Goal: Task Accomplishment & Management: Manage account settings

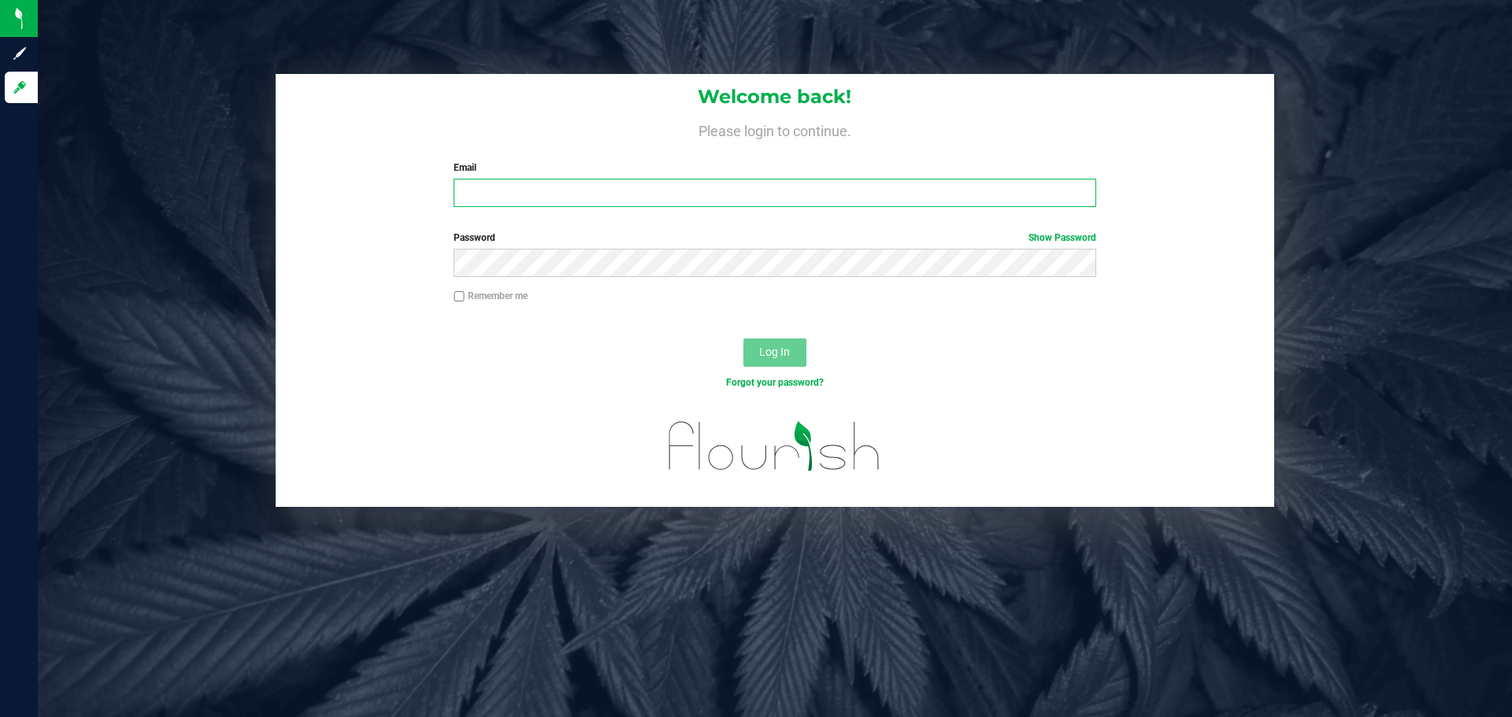
click at [482, 204] on input "Email" at bounding box center [775, 193] width 642 height 28
type input "[EMAIL_ADDRESS][DOMAIN_NAME]"
click at [743, 339] on button "Log In" at bounding box center [774, 353] width 63 height 28
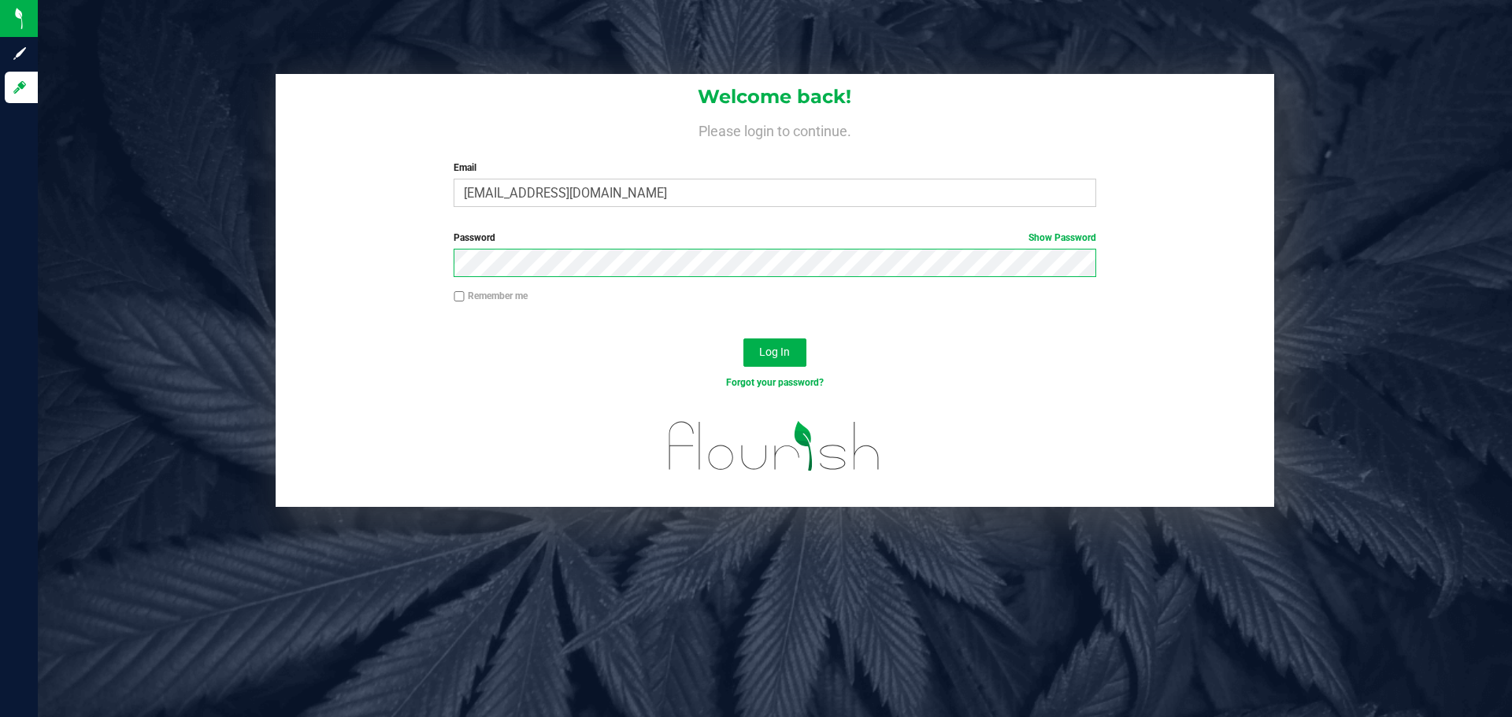
click at [743, 339] on button "Log In" at bounding box center [774, 353] width 63 height 28
